Goal: Book appointment/travel/reservation

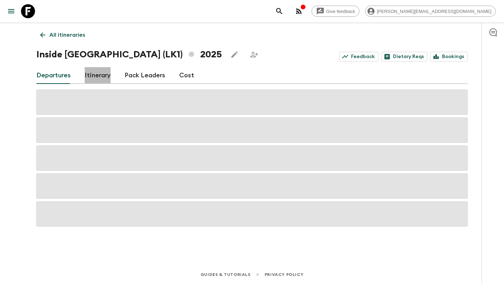
click at [104, 72] on link "Itinerary" at bounding box center [98, 75] width 26 height 17
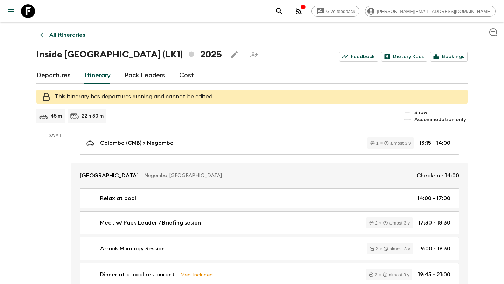
click at [41, 34] on icon at bounding box center [43, 35] width 8 height 8
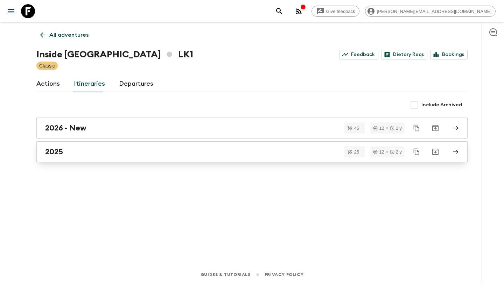
click at [142, 155] on div "2025" at bounding box center [245, 151] width 400 height 9
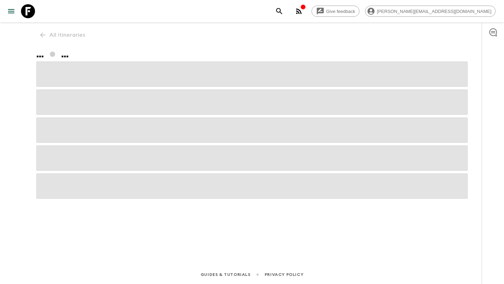
click at [142, 155] on span at bounding box center [251, 158] width 431 height 25
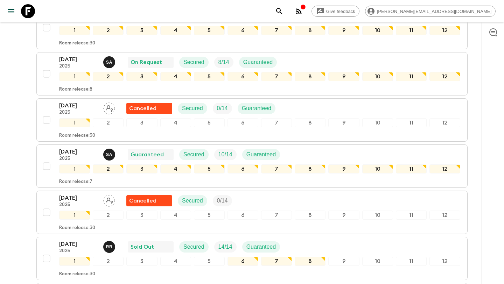
scroll to position [601, 0]
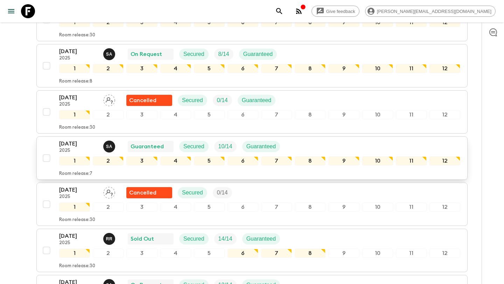
click at [291, 144] on div "[DATE] 2025 S A Guaranteed Secured 10 / 14 Guaranteed" at bounding box center [259, 147] width 401 height 14
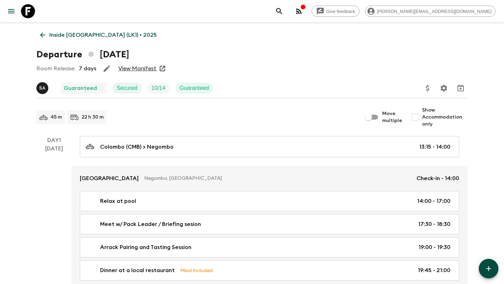
click at [146, 69] on link "View Manifest" at bounding box center [137, 68] width 38 height 7
